Goal: Find specific page/section: Find specific page/section

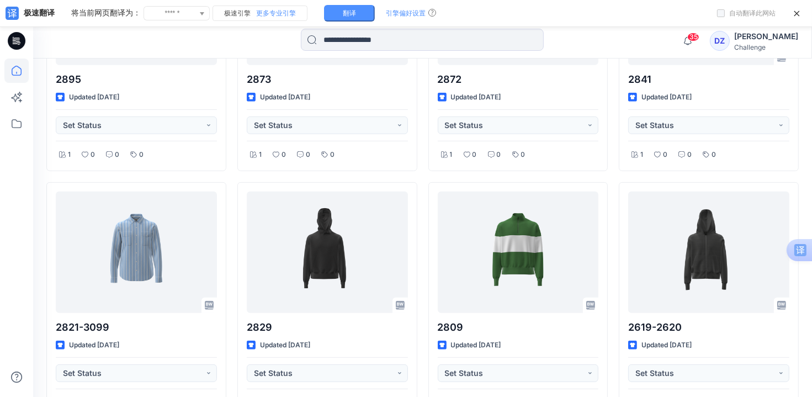
scroll to position [464, 0]
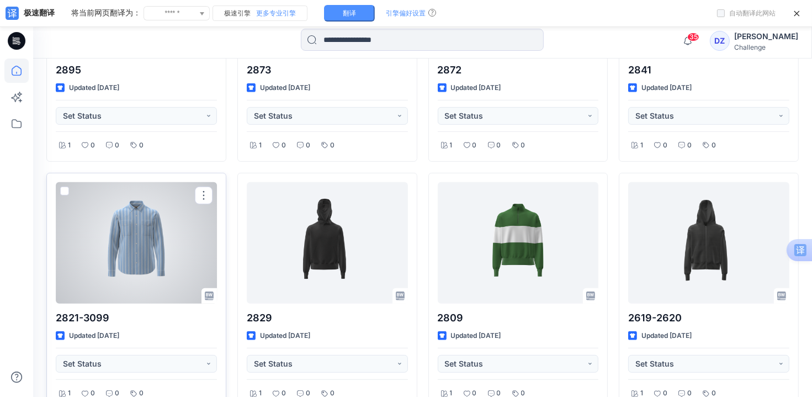
click at [152, 252] on div at bounding box center [136, 242] width 161 height 121
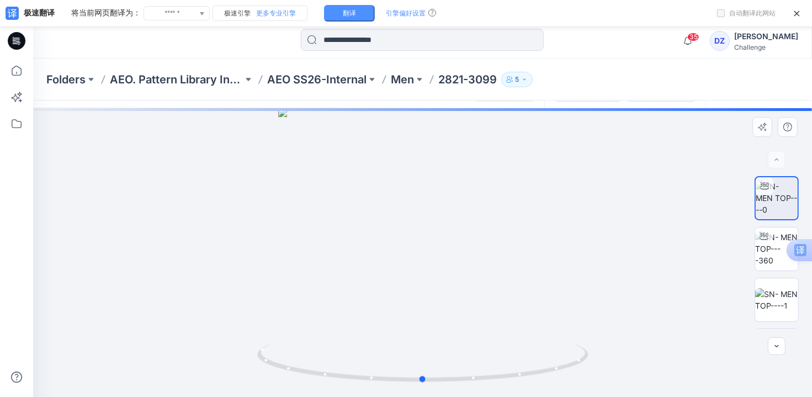
click at [428, 227] on div at bounding box center [422, 252] width 779 height 289
drag, startPoint x: 423, startPoint y: 382, endPoint x: 576, endPoint y: 363, distance: 154.6
click at [576, 363] on icon at bounding box center [424, 363] width 334 height 41
drag, startPoint x: 569, startPoint y: 370, endPoint x: 310, endPoint y: 391, distance: 259.7
click at [243, 383] on div at bounding box center [422, 252] width 779 height 289
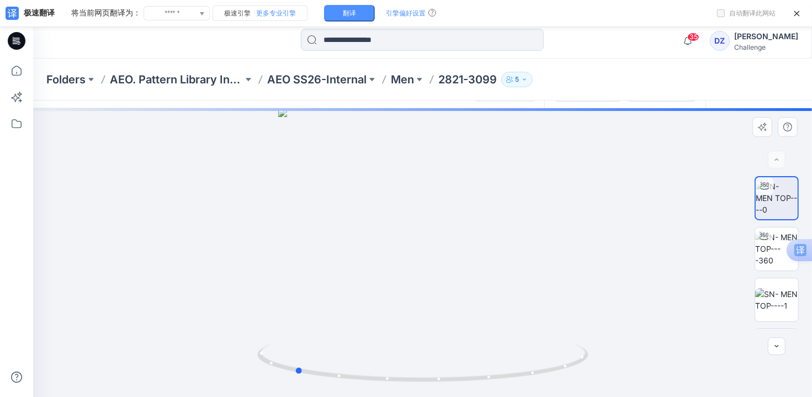
drag, startPoint x: 572, startPoint y: 365, endPoint x: 620, endPoint y: 340, distance: 54.8
click at [620, 340] on div at bounding box center [422, 252] width 779 height 289
drag, startPoint x: 303, startPoint y: 374, endPoint x: 229, endPoint y: 375, distance: 73.9
click at [229, 375] on div at bounding box center [422, 252] width 779 height 289
drag, startPoint x: 546, startPoint y: 373, endPoint x: 450, endPoint y: 377, distance: 96.7
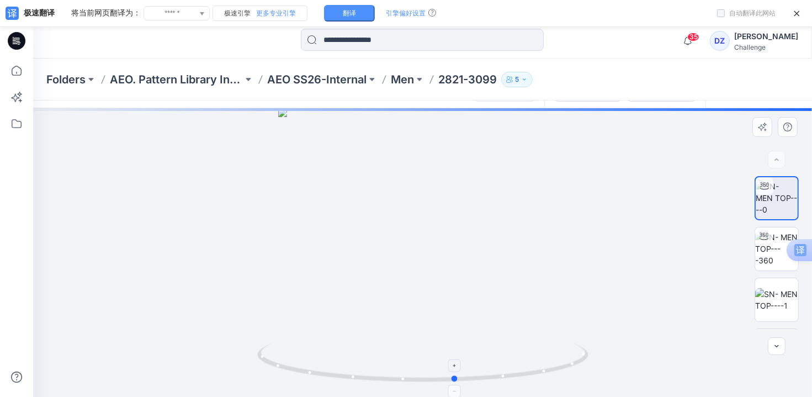
click at [450, 377] on icon at bounding box center [424, 363] width 334 height 41
click at [296, 78] on p "AEO SS26-Internal" at bounding box center [316, 79] width 99 height 15
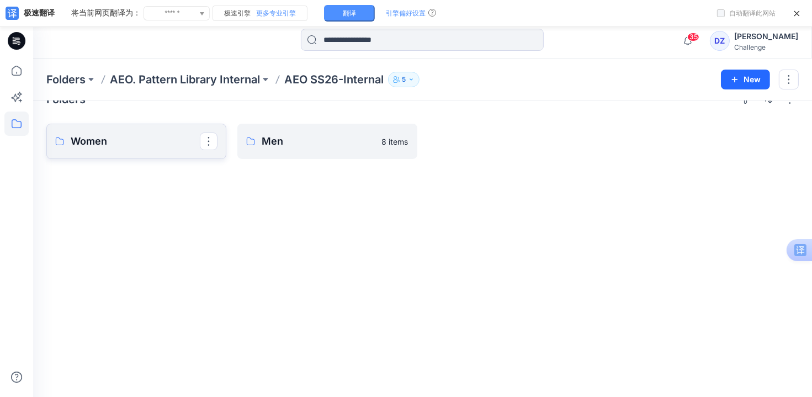
click at [146, 140] on p "Women" at bounding box center [135, 141] width 129 height 15
